Goal: Navigation & Orientation: Understand site structure

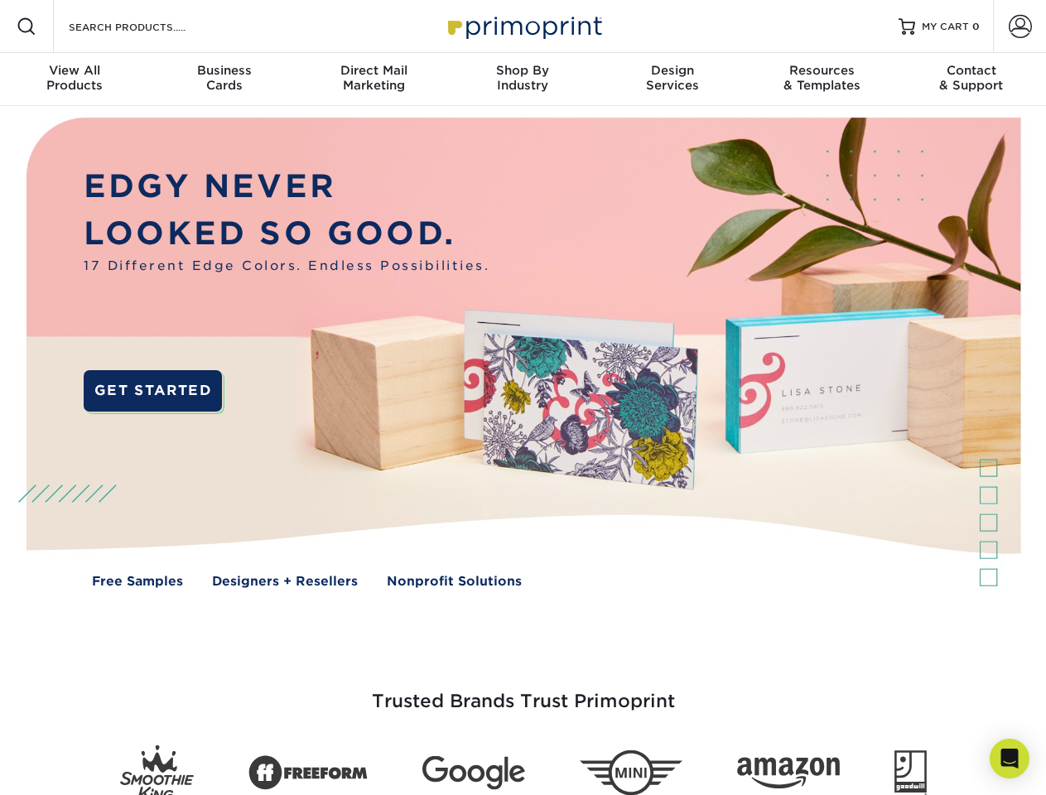
click at [523, 398] on img at bounding box center [522, 365] width 1035 height 518
click at [27, 27] on span at bounding box center [27, 27] width 20 height 20
click at [1020, 27] on span at bounding box center [1020, 26] width 23 height 23
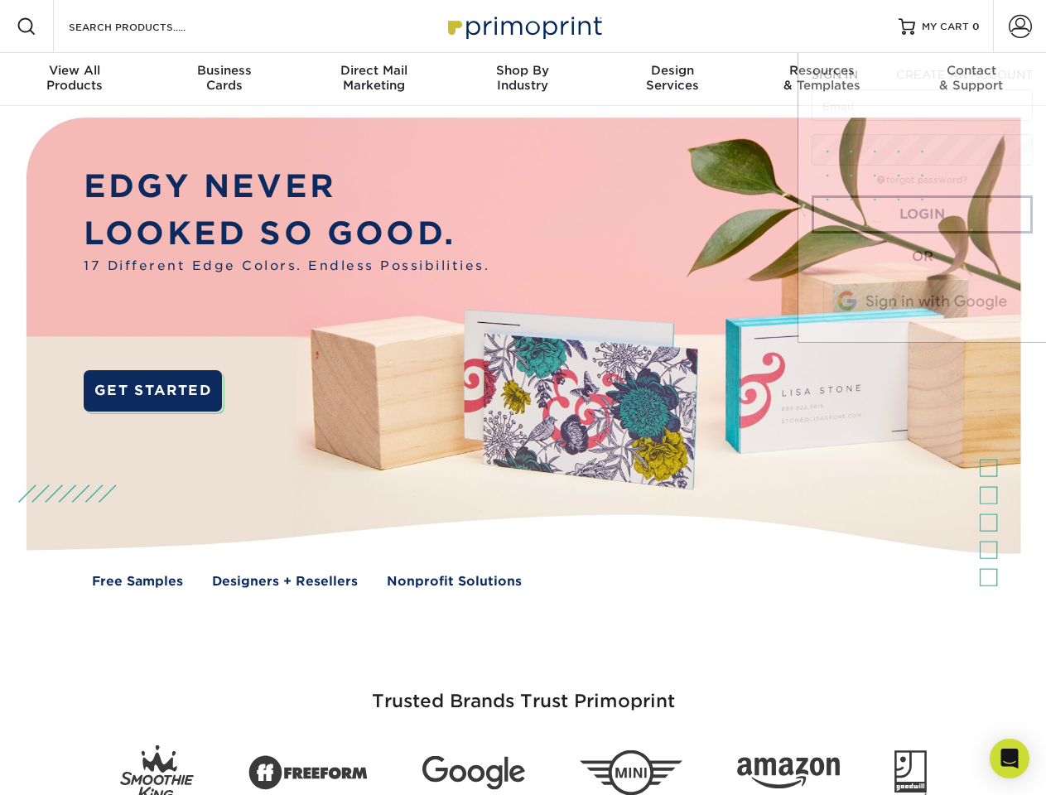
click at [75, 80] on div "View All Products" at bounding box center [74, 78] width 149 height 30
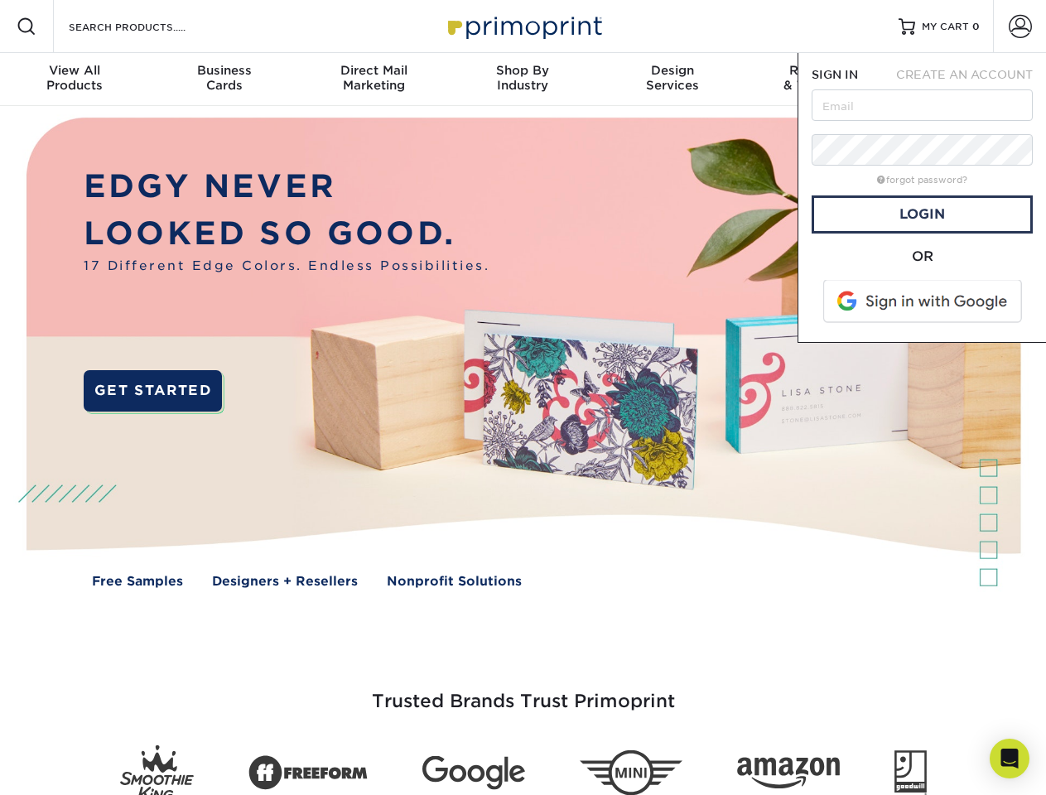
click at [224, 80] on div "Business Cards" at bounding box center [223, 78] width 149 height 30
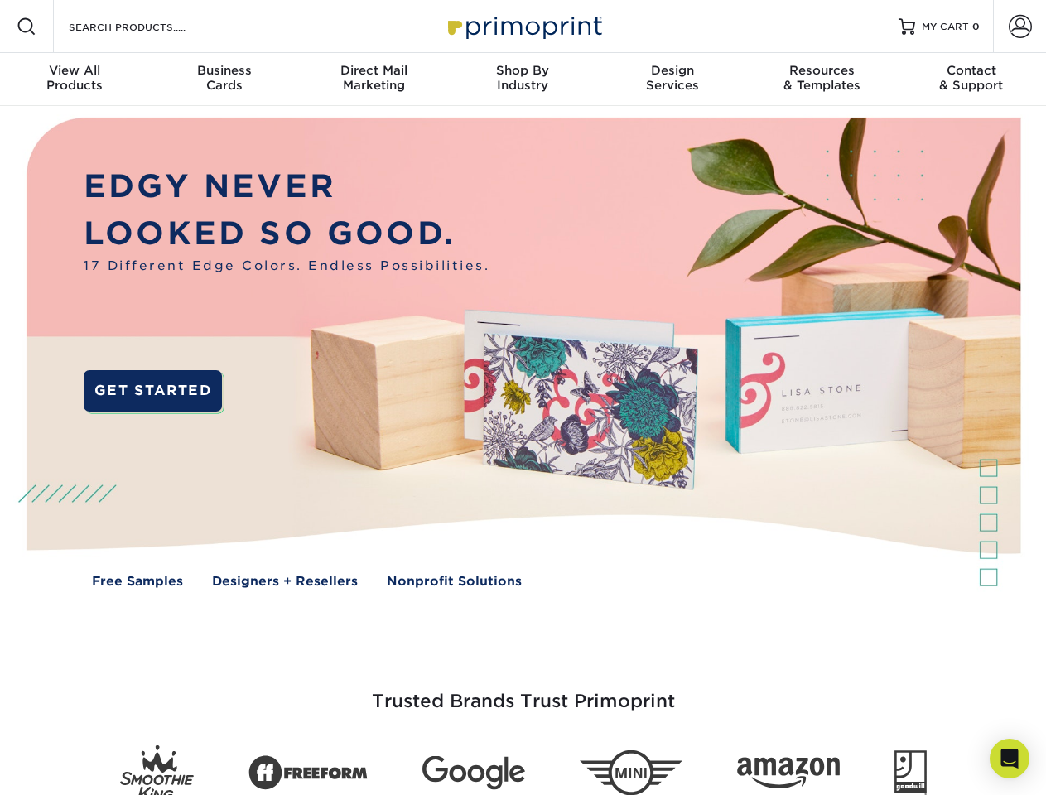
click at [374, 80] on div "Direct Mail Marketing" at bounding box center [373, 78] width 149 height 30
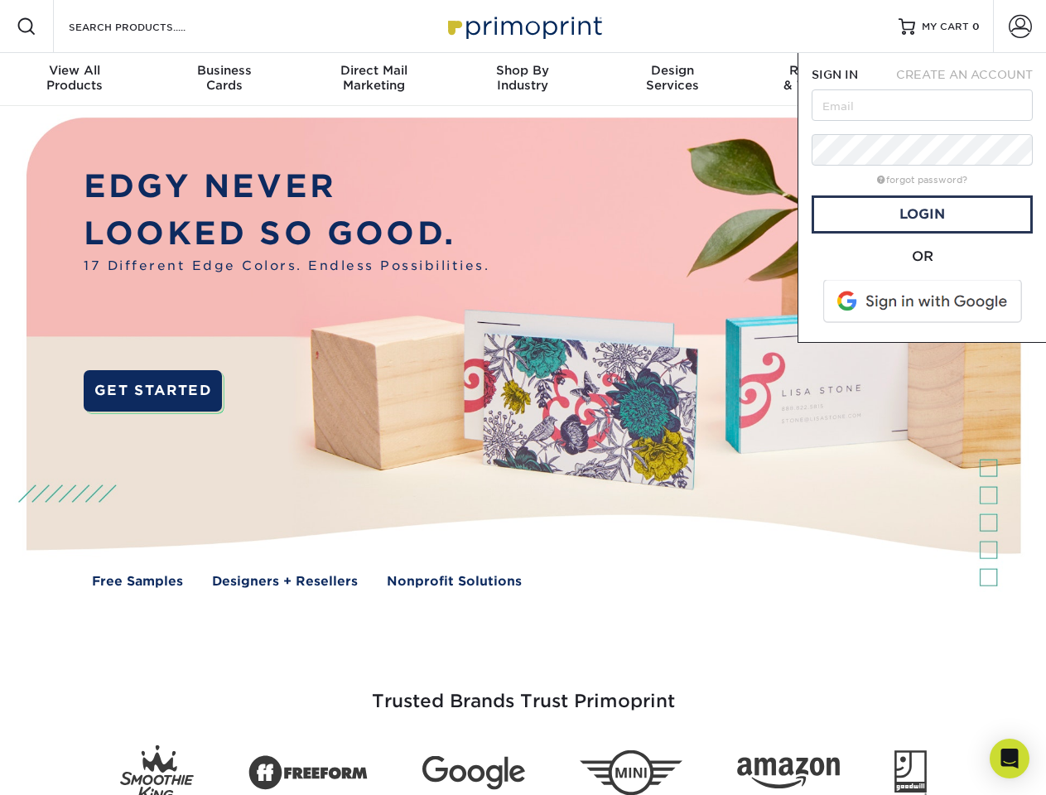
click at [523, 80] on div "Shop By Industry" at bounding box center [522, 78] width 149 height 30
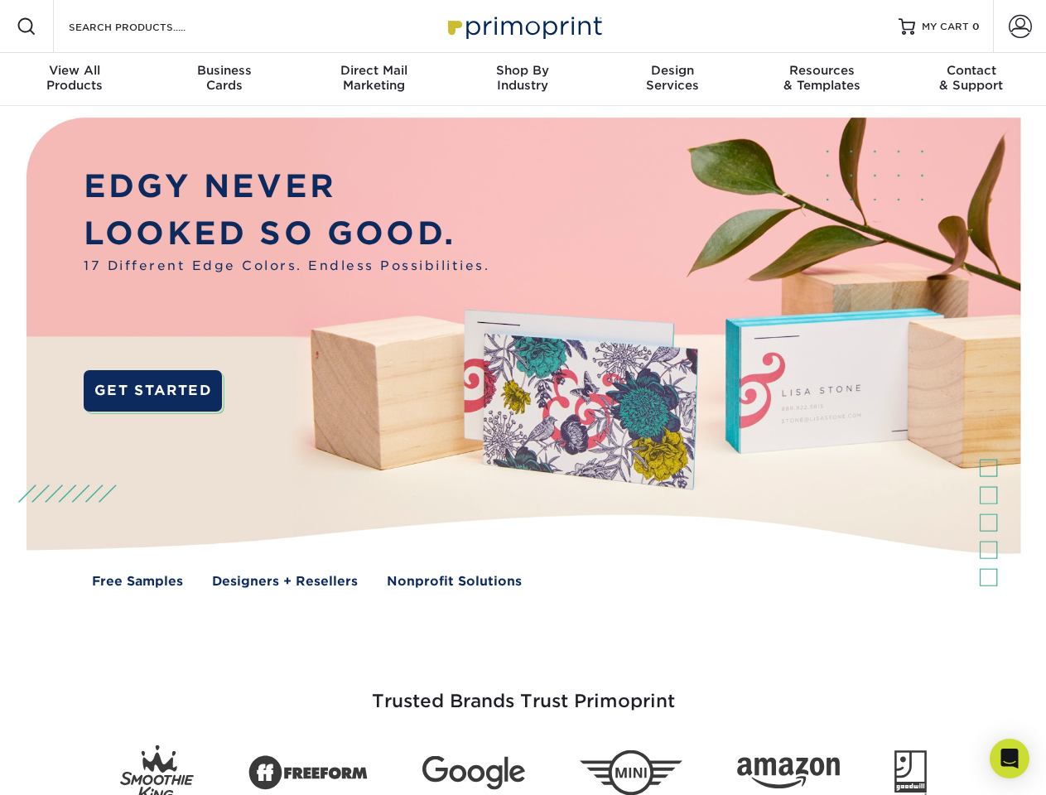
click at [673, 80] on div "Design Services" at bounding box center [672, 78] width 149 height 30
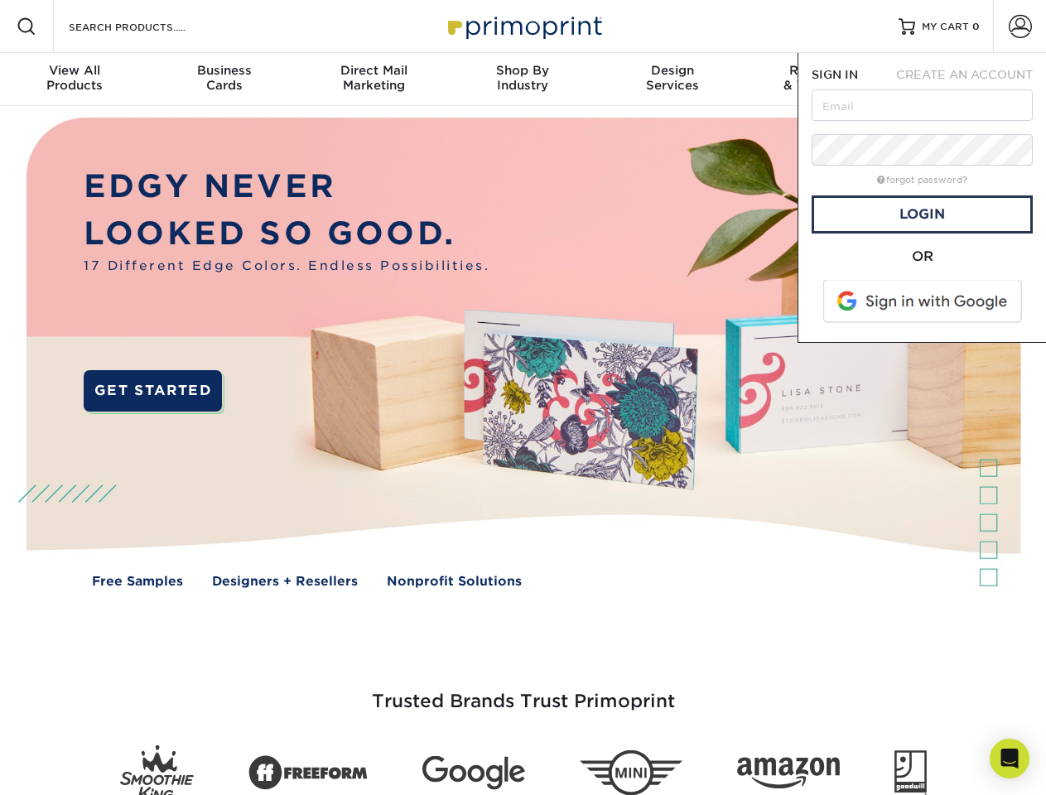
click at [822, 80] on span "SIGN IN" at bounding box center [835, 74] width 46 height 13
click at [972, 80] on div "Contact & Support" at bounding box center [971, 78] width 149 height 30
